Goal: Information Seeking & Learning: Find specific fact

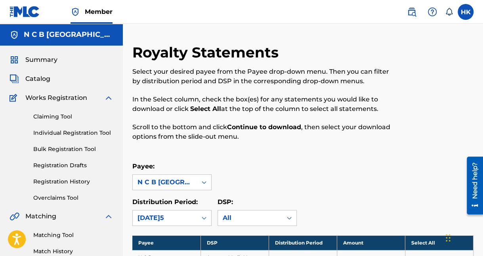
click at [30, 76] on span "Catalog" at bounding box center [37, 79] width 25 height 10
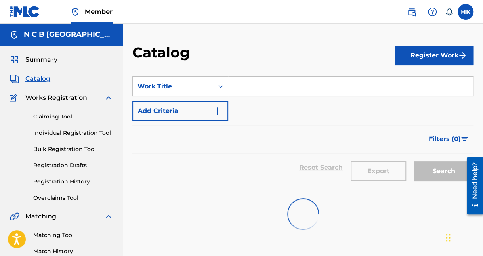
click at [238, 92] on input "Search Form" at bounding box center [350, 86] width 245 height 19
paste input "EVERY SECOND"
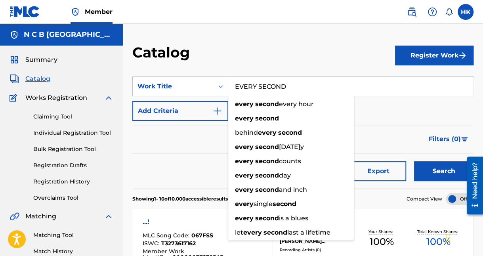
type input "EVERY SECOND"
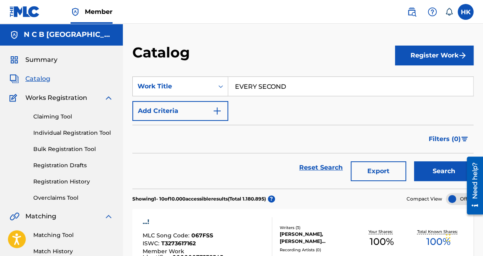
click at [440, 171] on button "Search" at bounding box center [443, 171] width 59 height 20
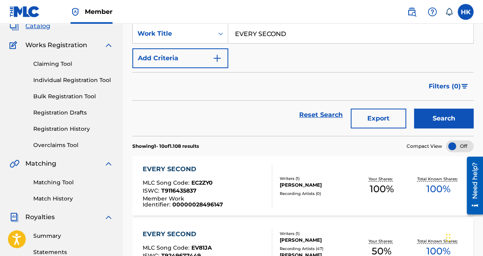
scroll to position [79, 0]
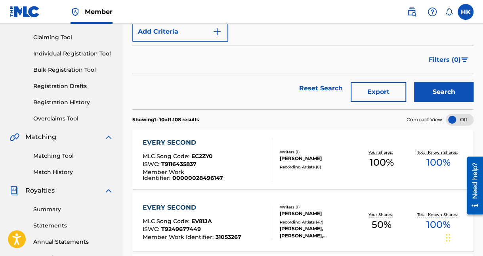
click at [217, 29] on img "Search Form" at bounding box center [217, 32] width 10 height 10
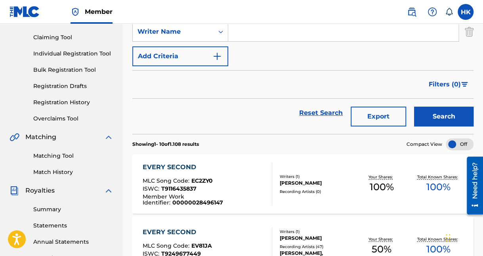
click at [248, 36] on input "Search Form" at bounding box center [343, 31] width 230 height 19
type input "KOCH"
click at [414, 107] on button "Search" at bounding box center [443, 117] width 59 height 20
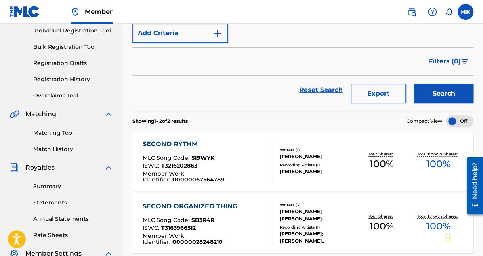
scroll to position [77, 0]
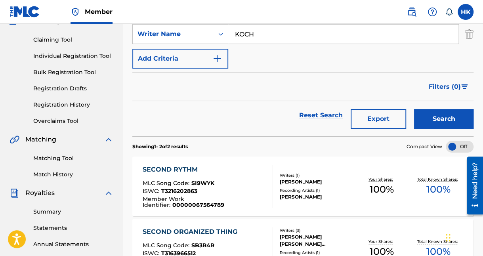
click at [409, 12] on img at bounding box center [412, 12] width 10 height 10
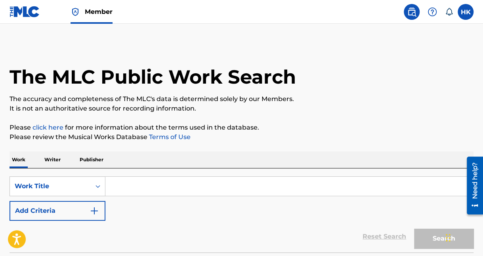
click at [196, 187] on input "Search Form" at bounding box center [289, 186] width 368 height 19
paste input "EVERY SECOND"
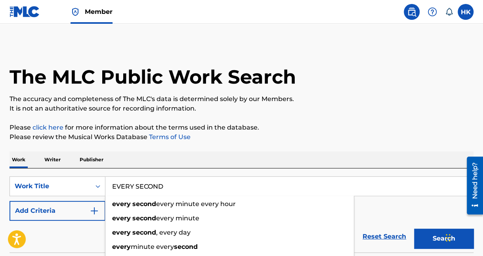
type input "EVERY SECOND"
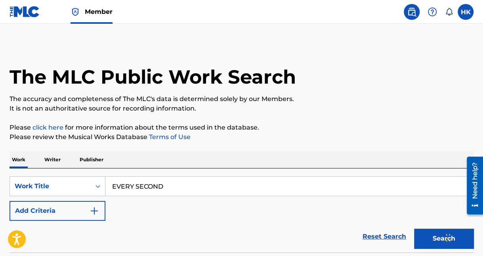
click at [57, 158] on p "Writer" at bounding box center [52, 159] width 21 height 17
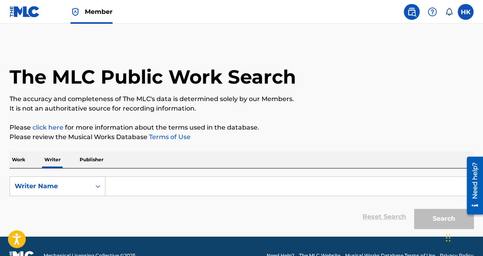
click at [20, 161] on p "Work" at bounding box center [19, 159] width 18 height 17
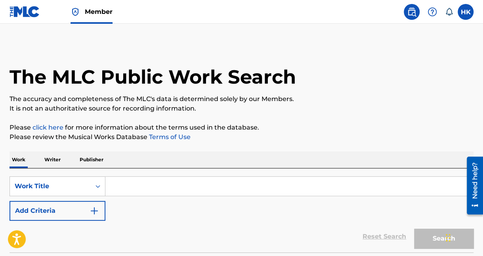
click at [98, 206] on img "Search Form" at bounding box center [95, 211] width 10 height 10
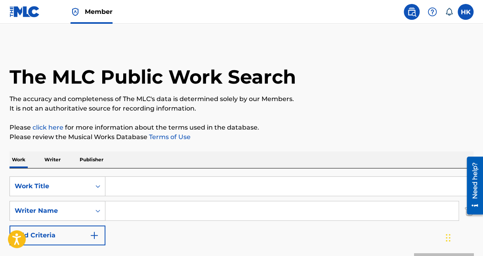
click at [118, 189] on input "Search Form" at bounding box center [289, 186] width 368 height 19
paste input "EVERY SECOND"
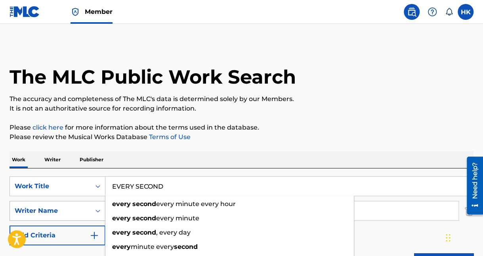
type input "EVERY SECOND"
click at [81, 206] on div "Writer Name" at bounding box center [50, 211] width 71 height 10
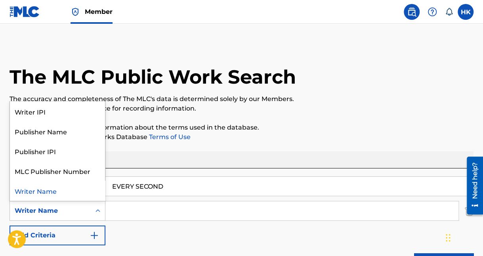
click at [128, 208] on input "Search Form" at bounding box center [281, 210] width 353 height 19
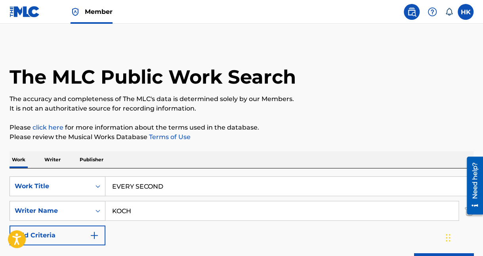
type input "KOCH"
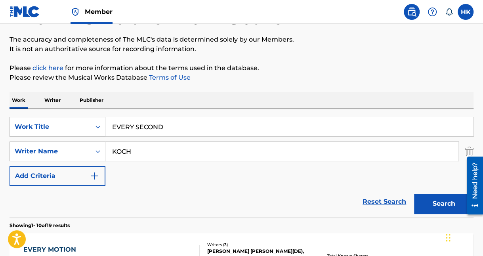
scroll to position [119, 0]
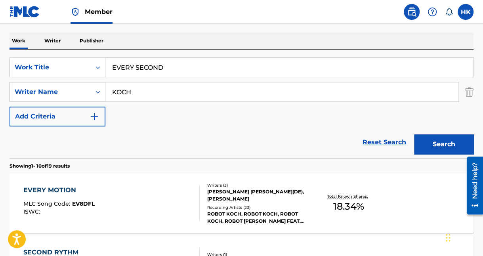
click at [417, 147] on button "Search" at bounding box center [443, 144] width 59 height 20
